Goal: Task Accomplishment & Management: Manage account settings

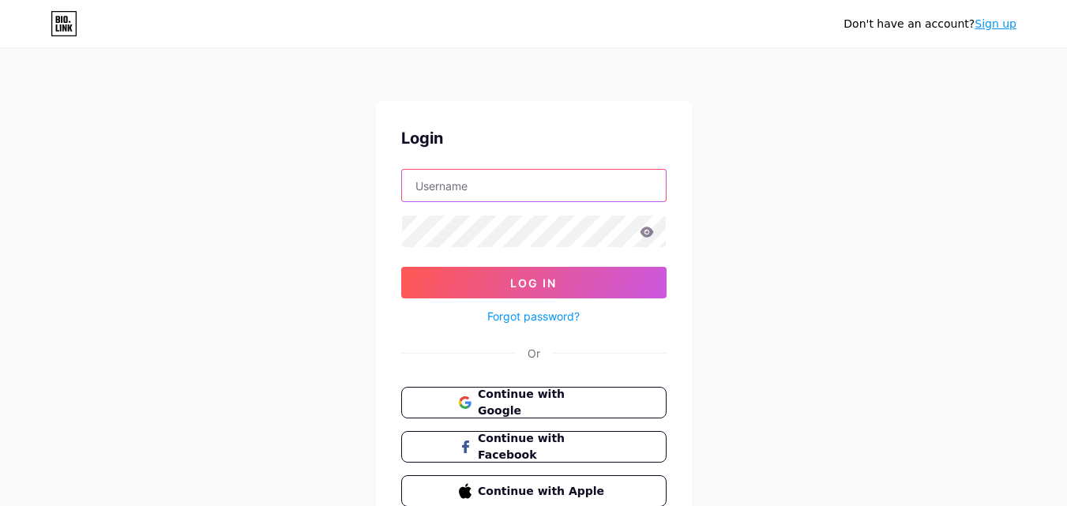
type input "[EMAIL_ADDRESS][DOMAIN_NAME]"
click at [528, 290] on button "Log In" at bounding box center [533, 283] width 265 height 32
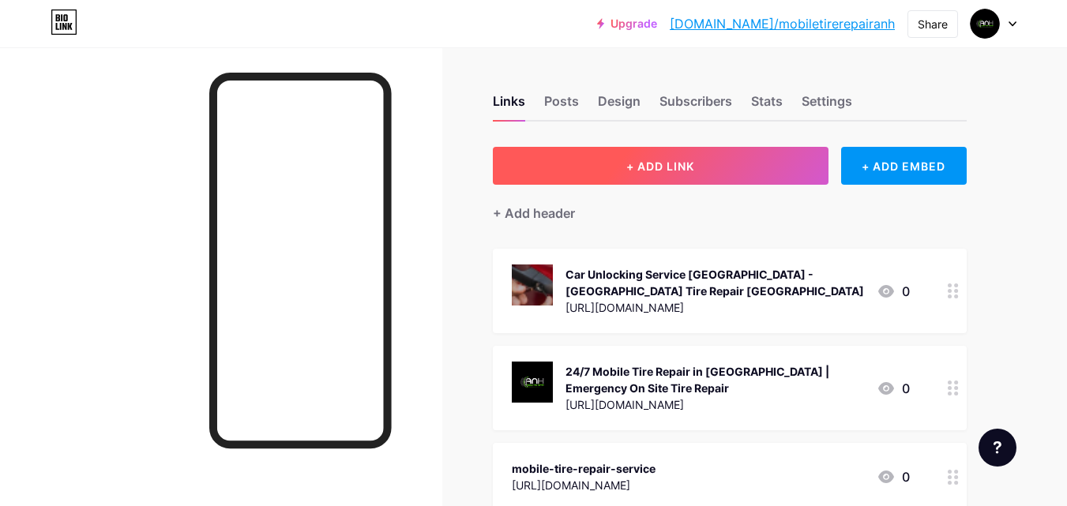
click at [617, 166] on button "+ ADD LINK" at bounding box center [661, 166] width 336 height 38
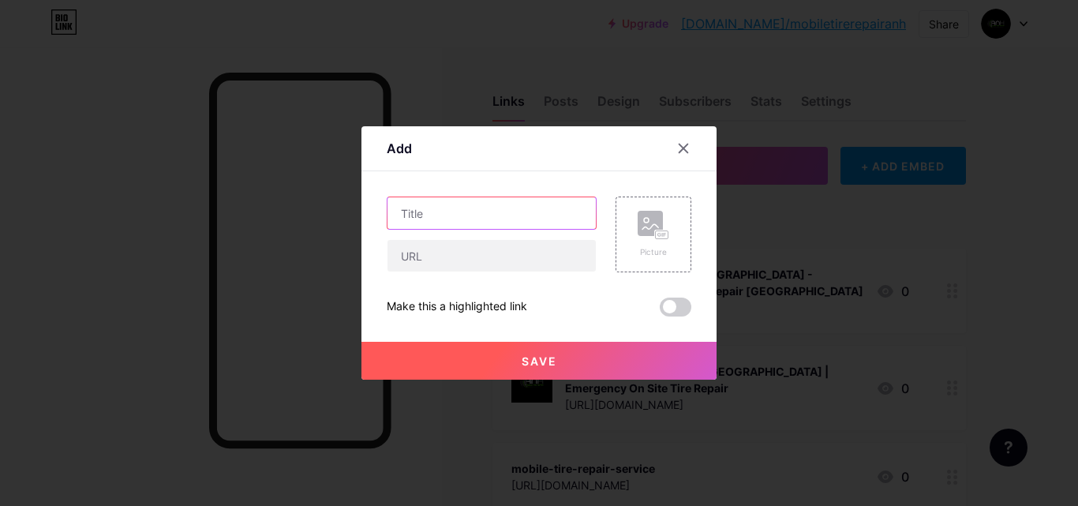
click at [439, 220] on input "text" at bounding box center [492, 213] width 208 height 32
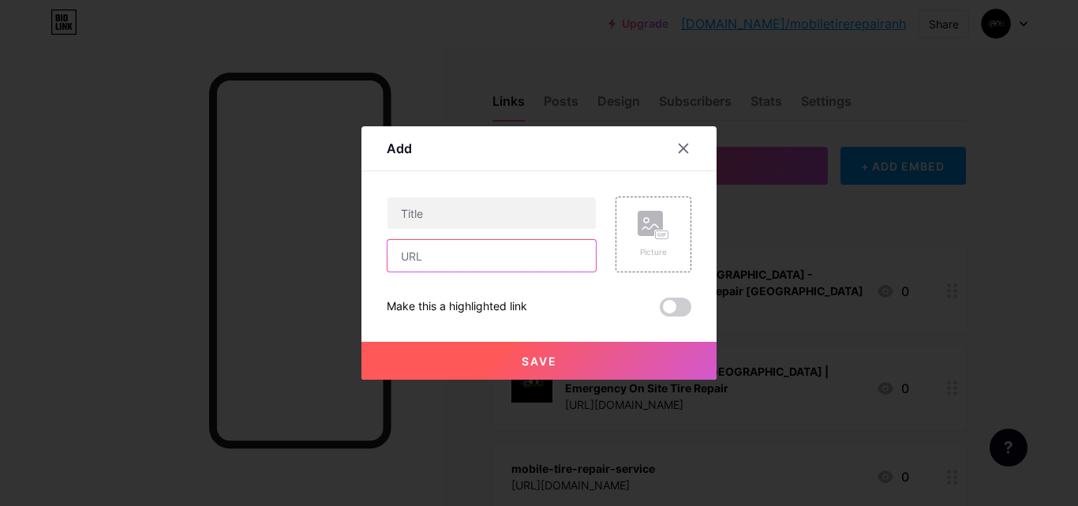
click at [440, 257] on input "text" at bounding box center [492, 256] width 208 height 32
paste input "[URL][DOMAIN_NAME]"
type input "[URL][DOMAIN_NAME]"
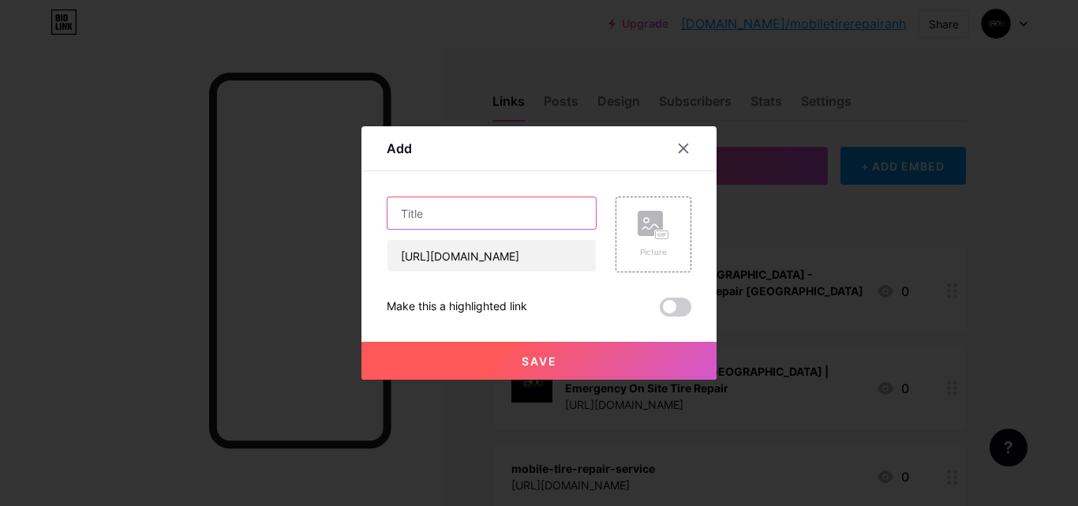
click at [473, 211] on input "text" at bounding box center [492, 213] width 208 height 32
paste input "Reliable Locksmith Services in [GEOGRAPHIC_DATA] - Mobile Tire Repair [GEOGRAPH…"
type input "Reliable Locksmith Services in [GEOGRAPHIC_DATA] - Mobile Tire Repair [GEOGRAPH…"
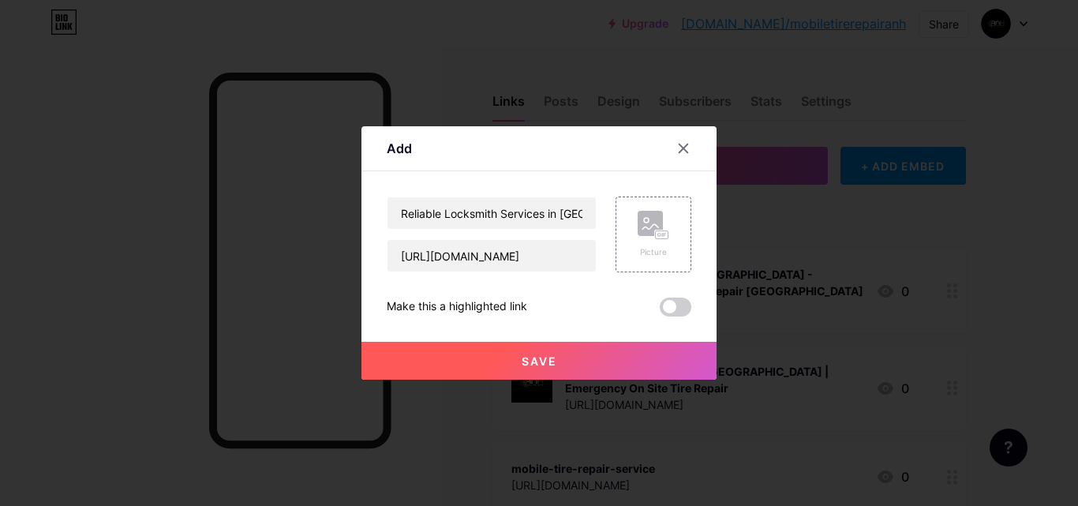
click at [543, 369] on button "Save" at bounding box center [539, 361] width 355 height 38
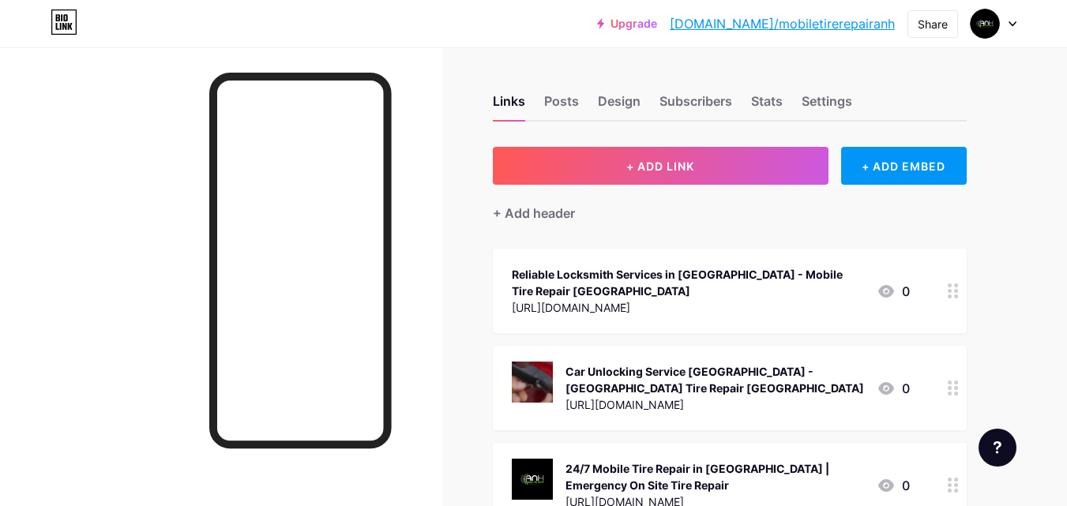
click at [954, 293] on icon at bounding box center [952, 290] width 11 height 15
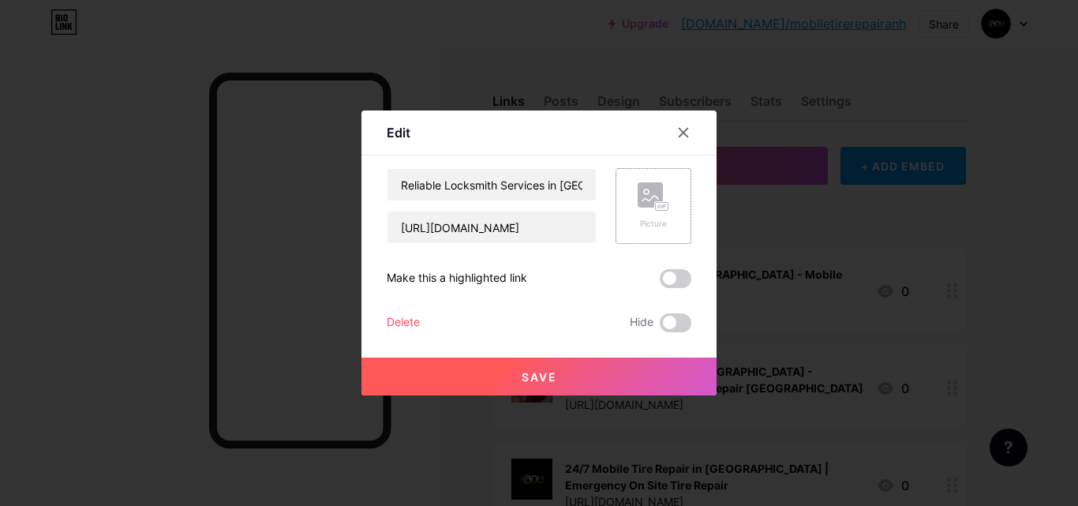
click at [647, 221] on div "Picture" at bounding box center [654, 224] width 32 height 12
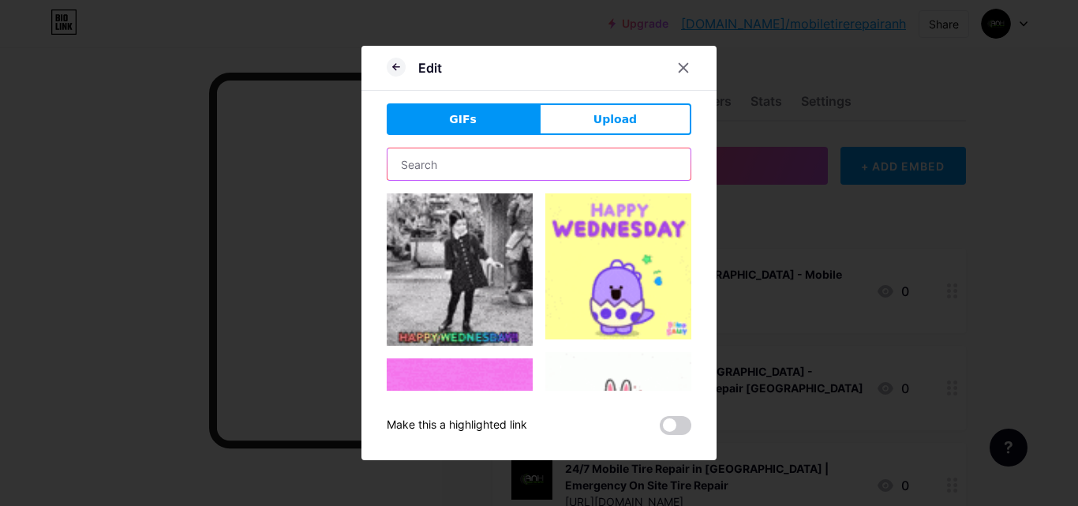
click at [453, 164] on input "text" at bounding box center [539, 164] width 303 height 32
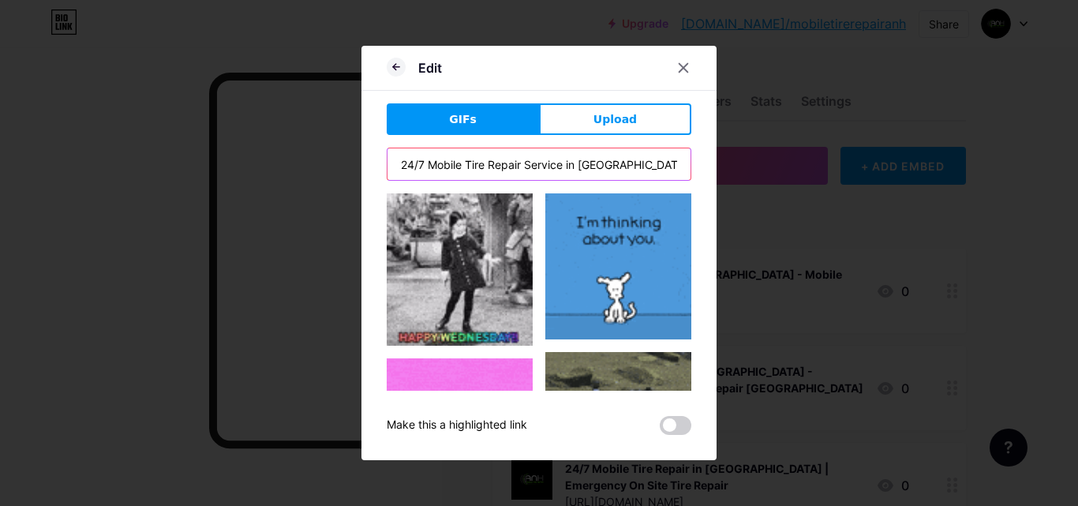
drag, startPoint x: 429, startPoint y: 168, endPoint x: 358, endPoint y: 167, distance: 71.9
click at [358, 167] on div "Edit GIFs Upload Content YouTube Play YouTube video without leaving your page. …" at bounding box center [539, 253] width 1078 height 506
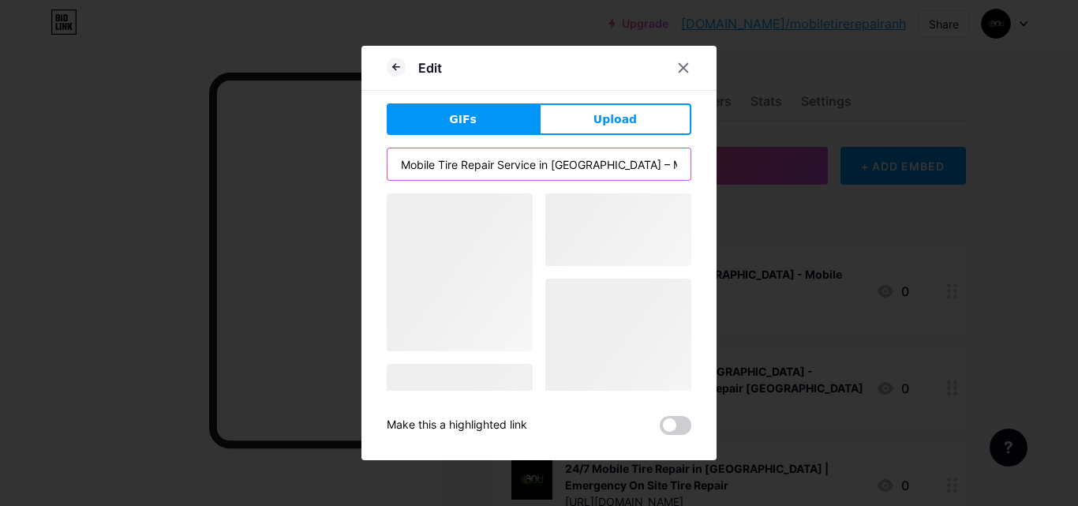
click at [531, 158] on input "Mobile Tire Repair Service in [GEOGRAPHIC_DATA] – Mobile Tire Repair [GEOGRAPHI…" at bounding box center [539, 164] width 303 height 32
click at [528, 158] on input "Mobile Tire Repair Service in [GEOGRAPHIC_DATA] – Mobile Tire Repair [GEOGRAPHI…" at bounding box center [539, 164] width 303 height 32
click at [463, 170] on input "Mobile Tire Repair Service in [GEOGRAPHIC_DATA] – Mobile Tire Repair [GEOGRAPHI…" at bounding box center [539, 164] width 303 height 32
paste input "Reliable Locksmith Services in [GEOGRAPHIC_DATA] -"
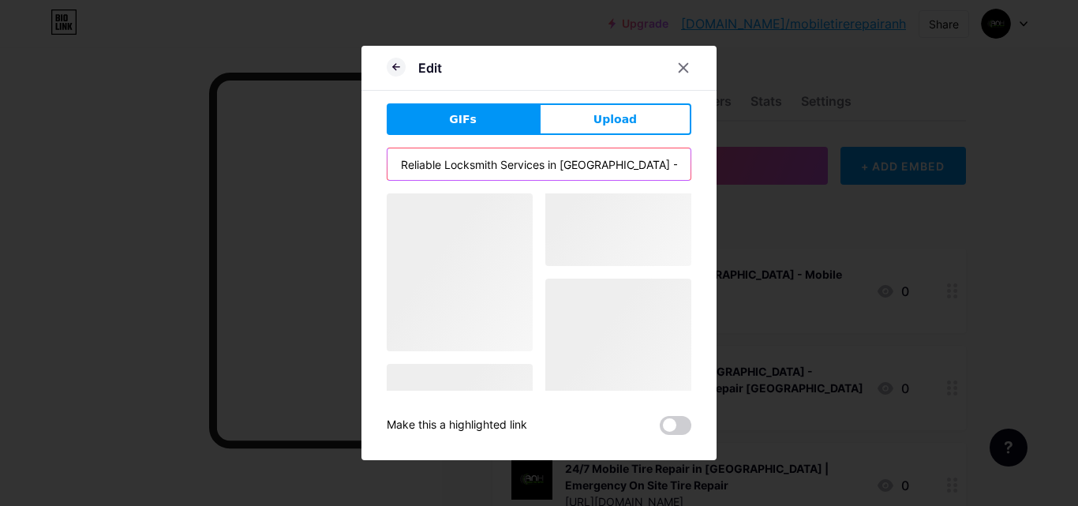
scroll to position [0, 70]
type input "Reliable Locksmith Services in [GEOGRAPHIC_DATA] - Mobile Tire Repair [GEOGRAPH…"
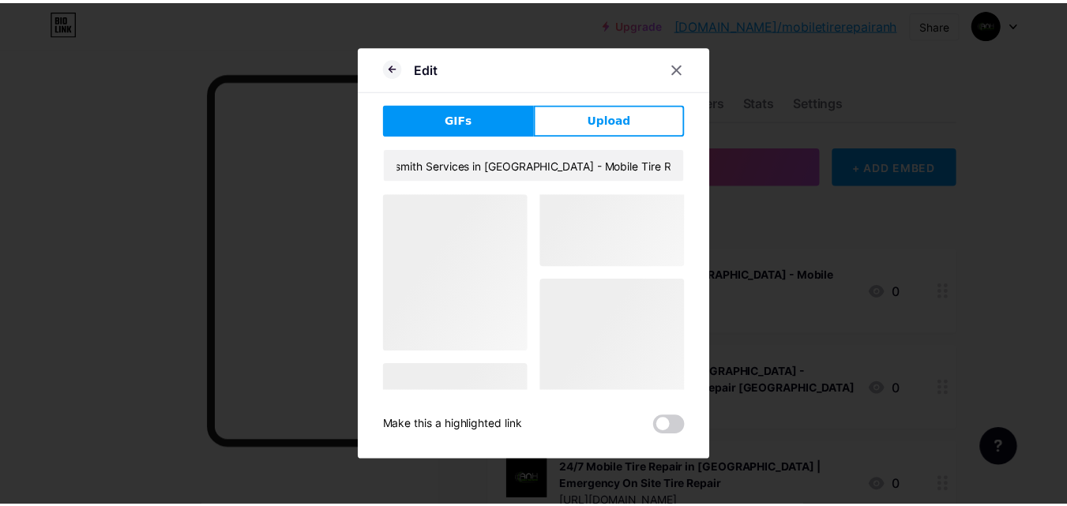
scroll to position [0, 0]
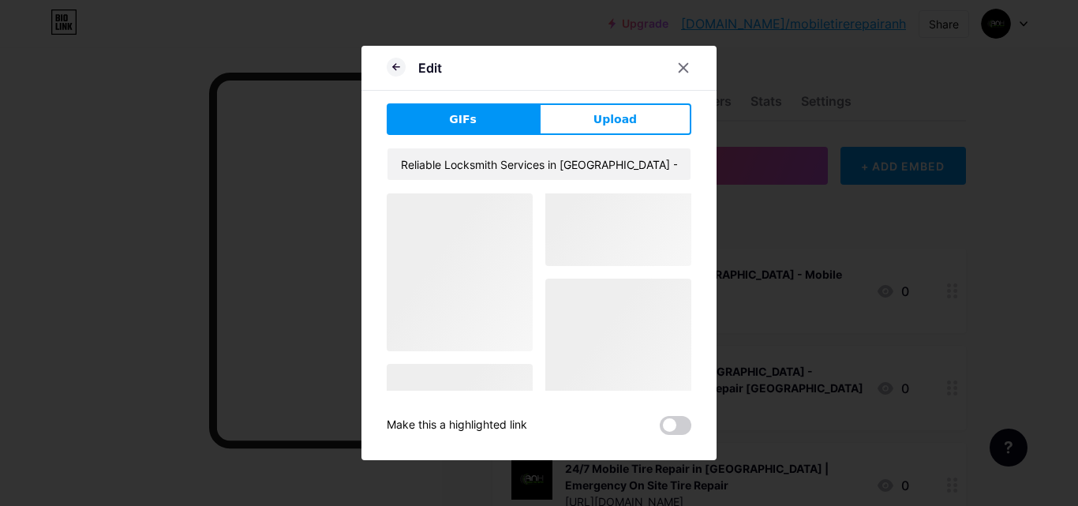
click at [480, 122] on button "GIFs" at bounding box center [463, 119] width 152 height 32
click at [605, 115] on span "Upload" at bounding box center [615, 119] width 43 height 17
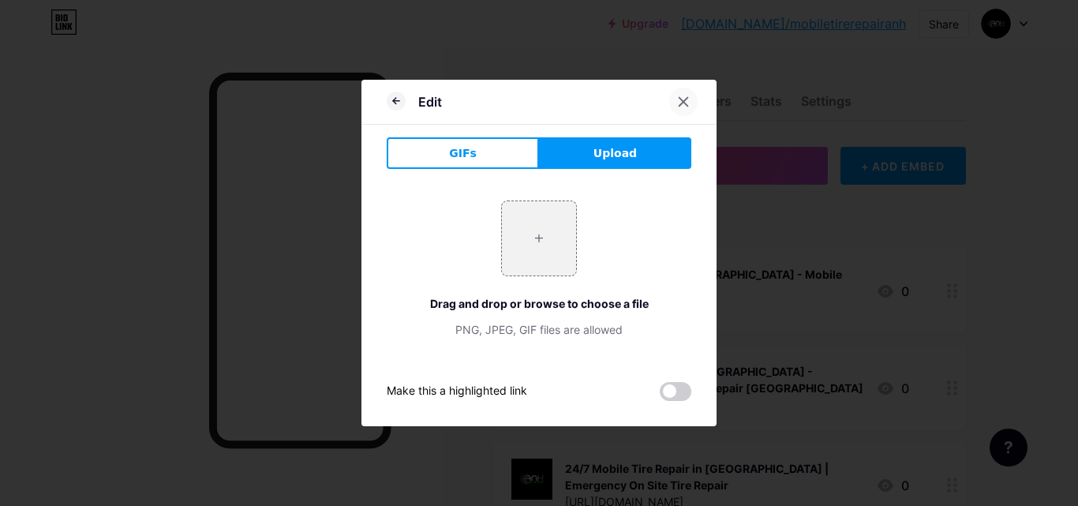
click at [678, 107] on icon at bounding box center [683, 102] width 13 height 13
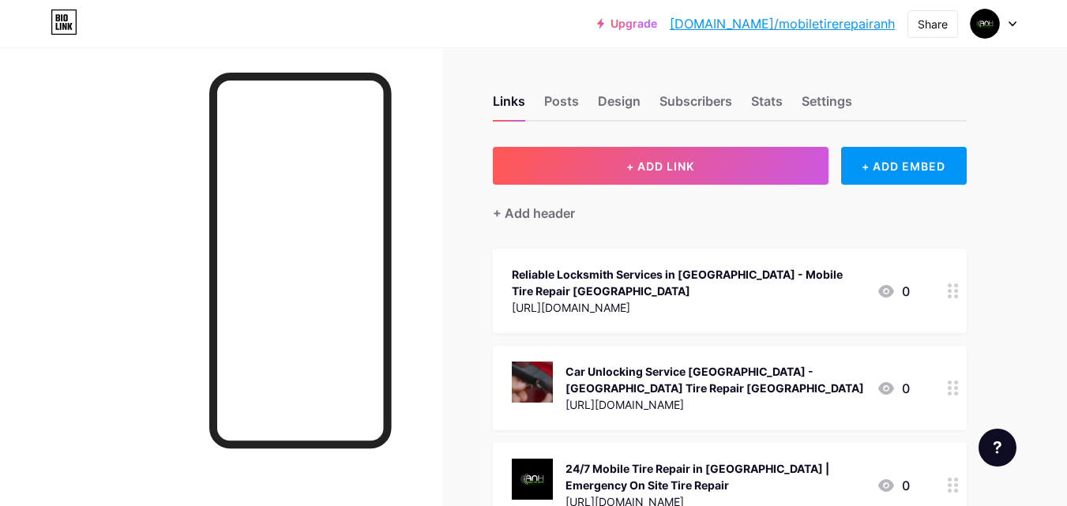
click at [574, 272] on div "Reliable Locksmith Services in [GEOGRAPHIC_DATA] - Mobile Tire Repair [GEOGRAPH…" at bounding box center [688, 282] width 352 height 33
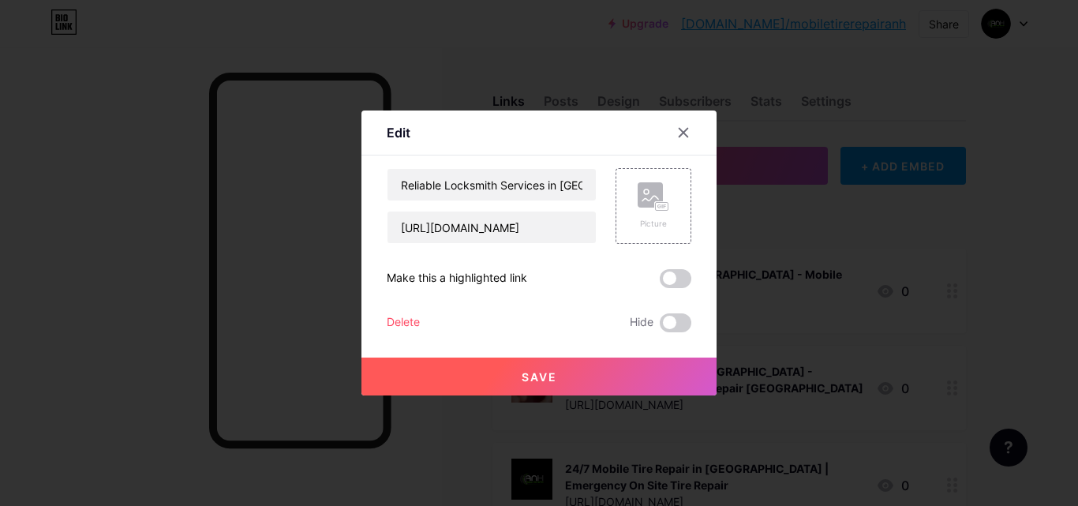
click at [537, 387] on button "Save" at bounding box center [539, 377] width 355 height 38
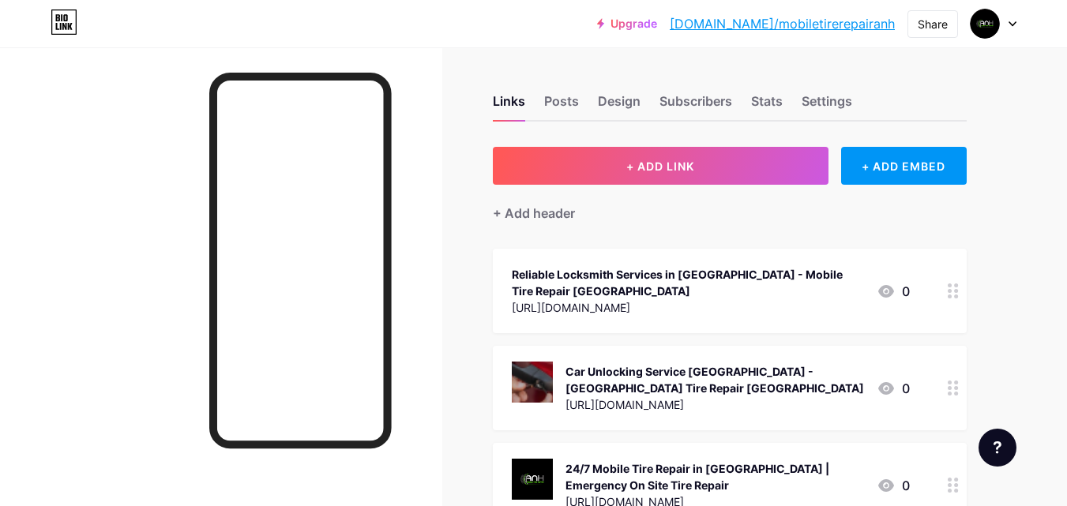
click at [561, 103] on div "Posts" at bounding box center [561, 106] width 35 height 28
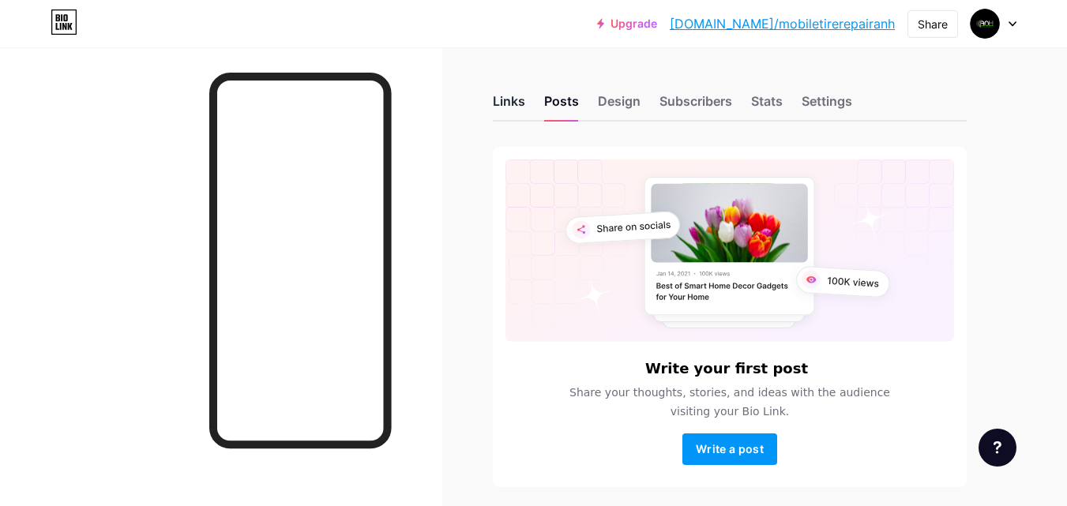
click at [504, 103] on div "Links" at bounding box center [509, 106] width 32 height 28
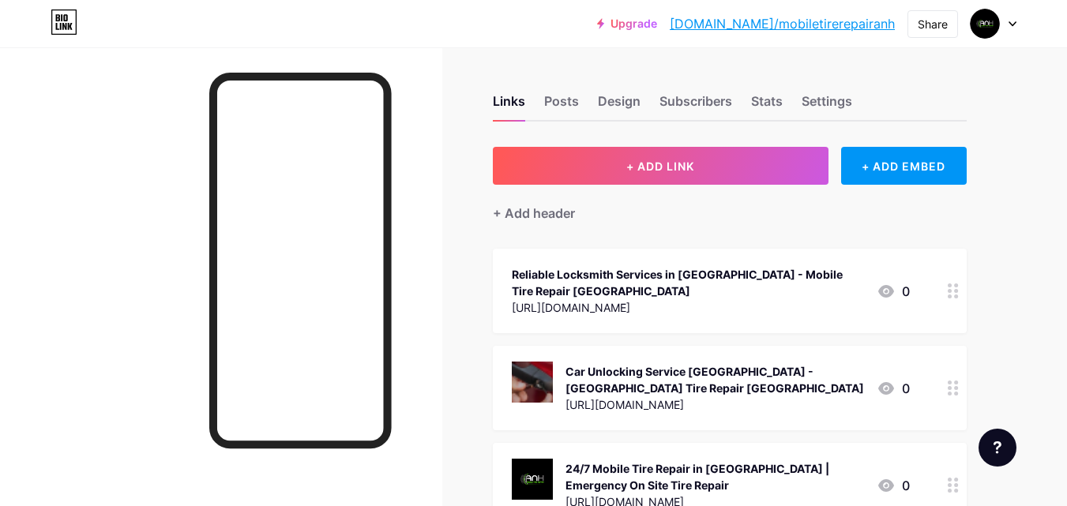
click at [774, 294] on div "Reliable Locksmith Services in [GEOGRAPHIC_DATA] - Mobile Tire Repair [GEOGRAPH…" at bounding box center [688, 282] width 352 height 33
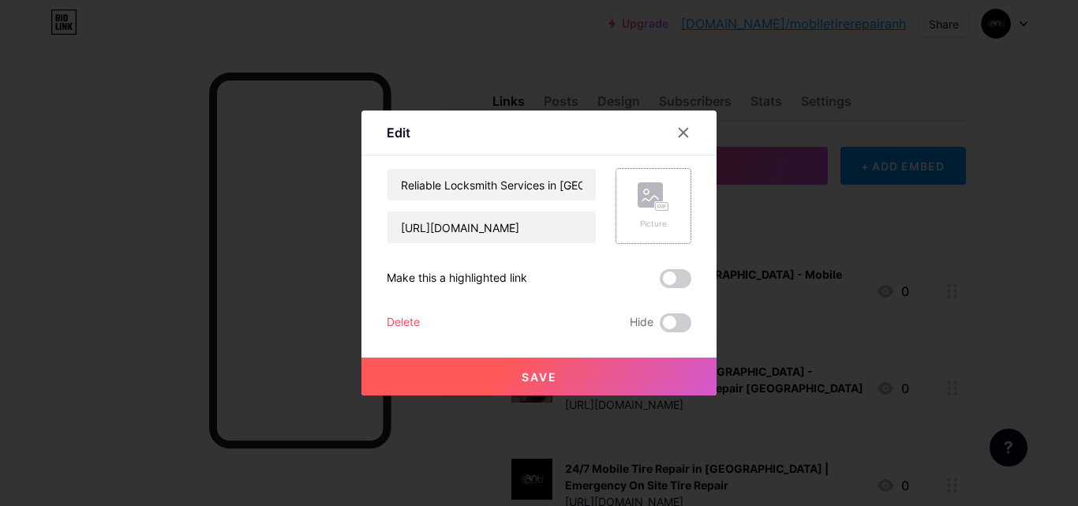
click at [672, 215] on div "Picture" at bounding box center [654, 206] width 76 height 76
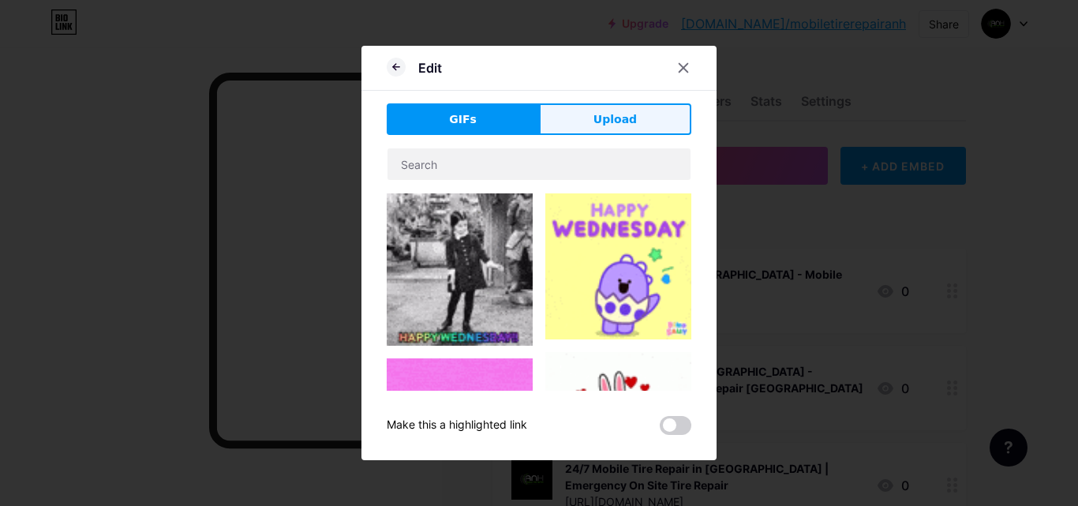
click at [595, 120] on button "Upload" at bounding box center [615, 119] width 152 height 32
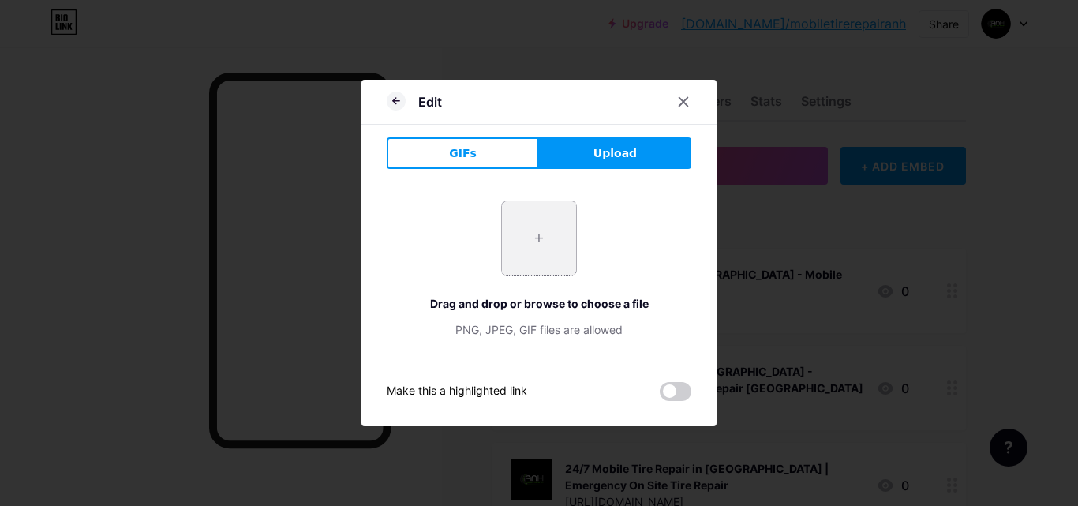
click at [537, 240] on input "file" at bounding box center [539, 238] width 74 height 74
type input "C:\fakepath\Give Images for _How to Choose the Best Car Locksmith in [GEOGRAPHI…"
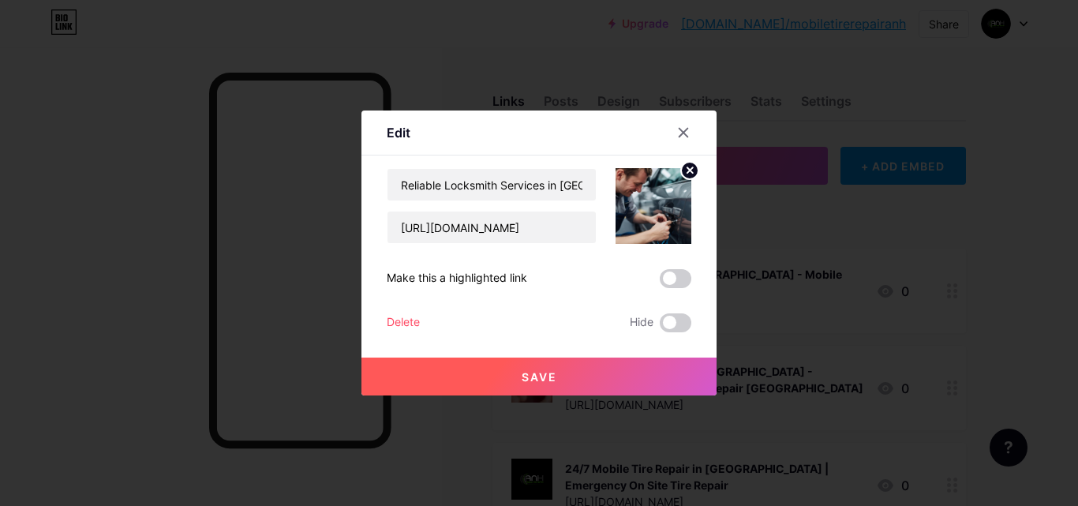
click at [572, 373] on button "Save" at bounding box center [539, 377] width 355 height 38
